Goal: Check status: Check status

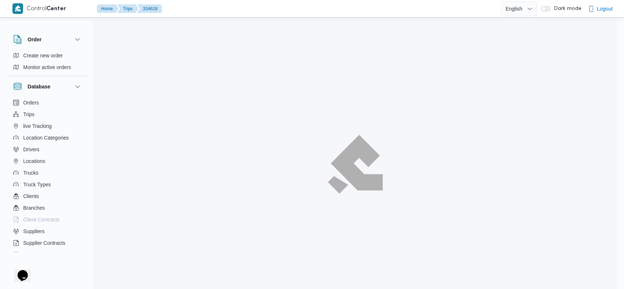
click at [409, 26] on div at bounding box center [355, 164] width 525 height 289
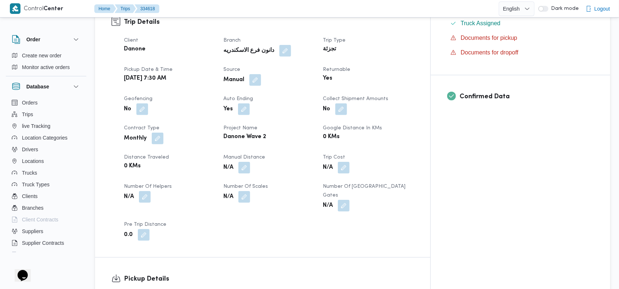
scroll to position [505, 0]
